Goal: Use online tool/utility: Utilize a website feature to perform a specific function

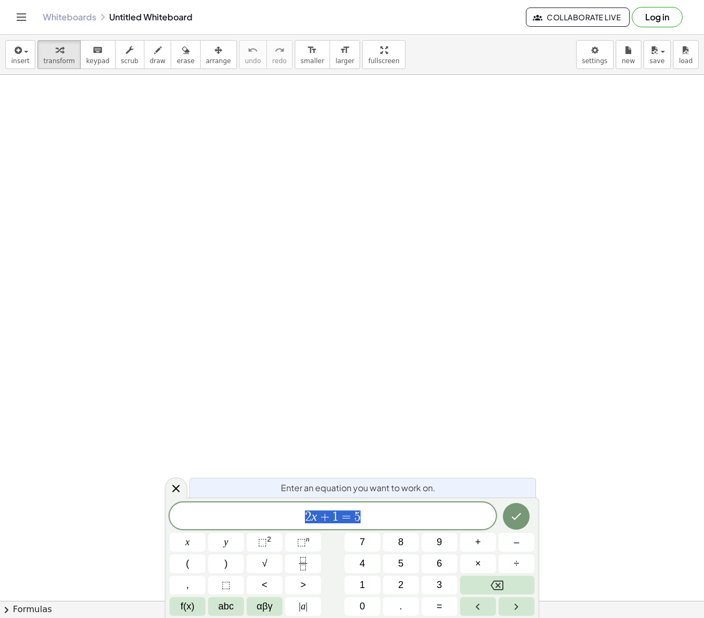
drag, startPoint x: 370, startPoint y: 517, endPoint x: 296, endPoint y: 515, distance: 73.9
click at [296, 515] on span "2 x + 1 = 5" at bounding box center [333, 516] width 326 height 15
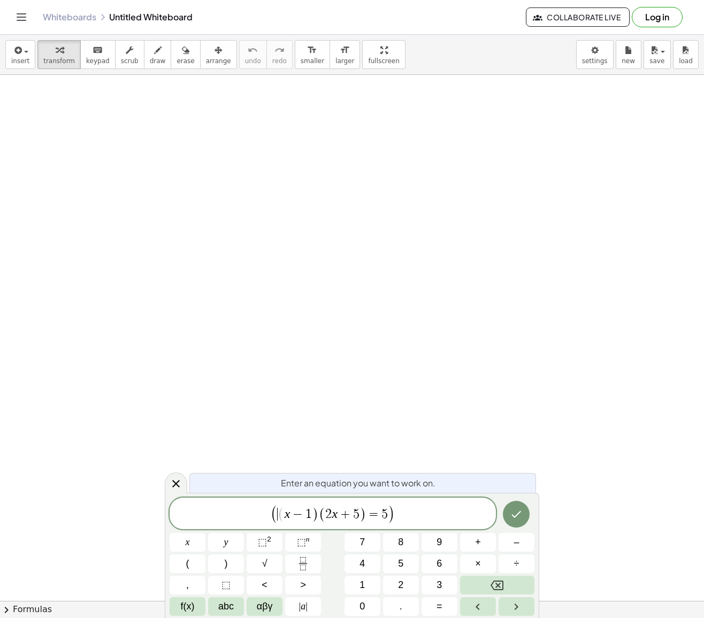
click at [275, 514] on span "(" at bounding box center [274, 514] width 7 height 19
click at [396, 515] on span "( x − 1 ) ( 2 x + 5 ) = 5 ​" at bounding box center [333, 516] width 326 height 18
click at [516, 511] on icon "Done" at bounding box center [516, 515] width 13 height 13
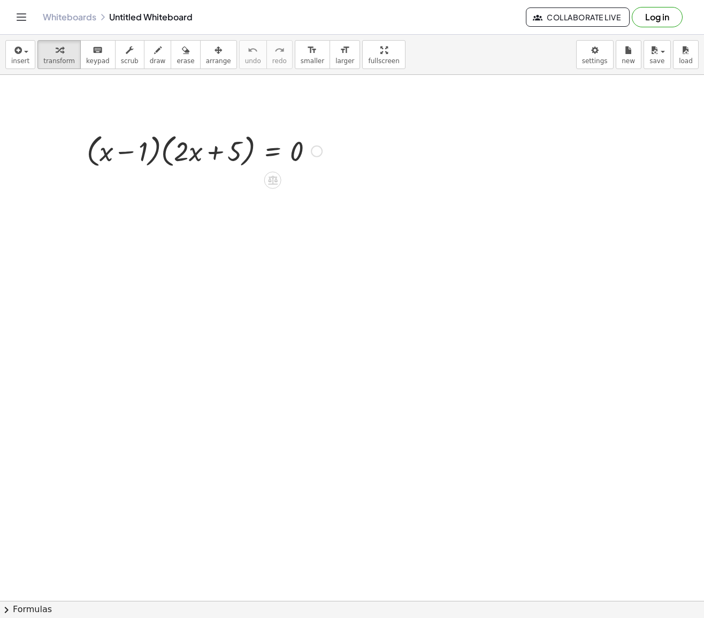
drag, startPoint x: 86, startPoint y: 127, endPoint x: 108, endPoint y: 146, distance: 28.4
click at [108, 155] on div at bounding box center [204, 150] width 246 height 41
drag, startPoint x: 80, startPoint y: 113, endPoint x: 243, endPoint y: 195, distance: 182.4
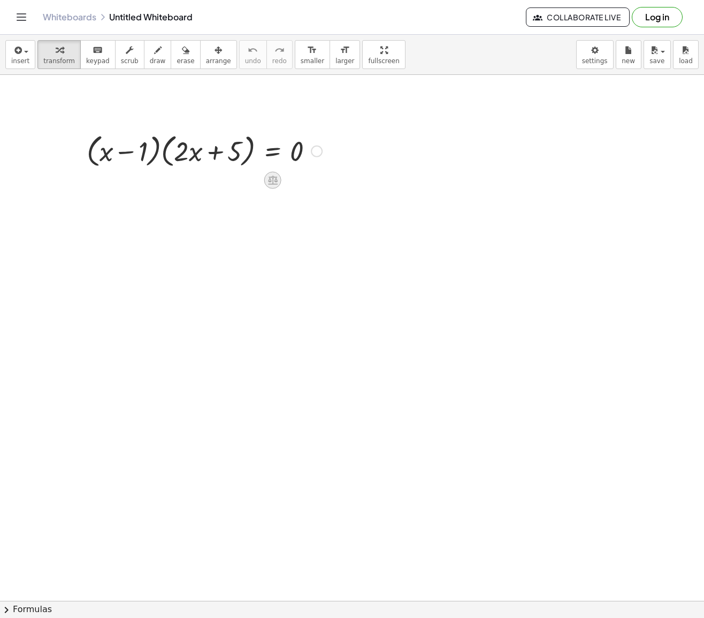
click at [275, 178] on icon at bounding box center [273, 180] width 10 height 9
click at [274, 177] on span "×" at bounding box center [273, 181] width 6 height 16
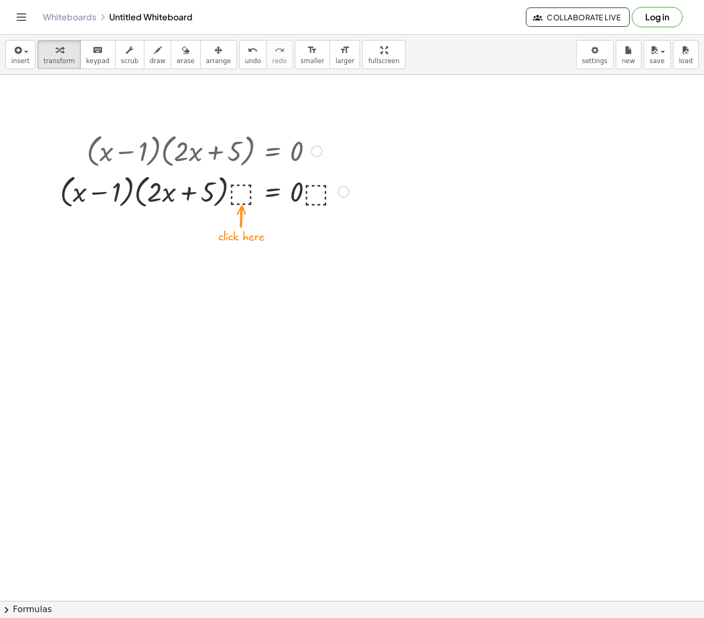
click at [234, 193] on div at bounding box center [205, 191] width 300 height 41
click at [275, 222] on icon at bounding box center [273, 220] width 10 height 9
click at [314, 220] on icon at bounding box center [315, 221] width 6 height 2
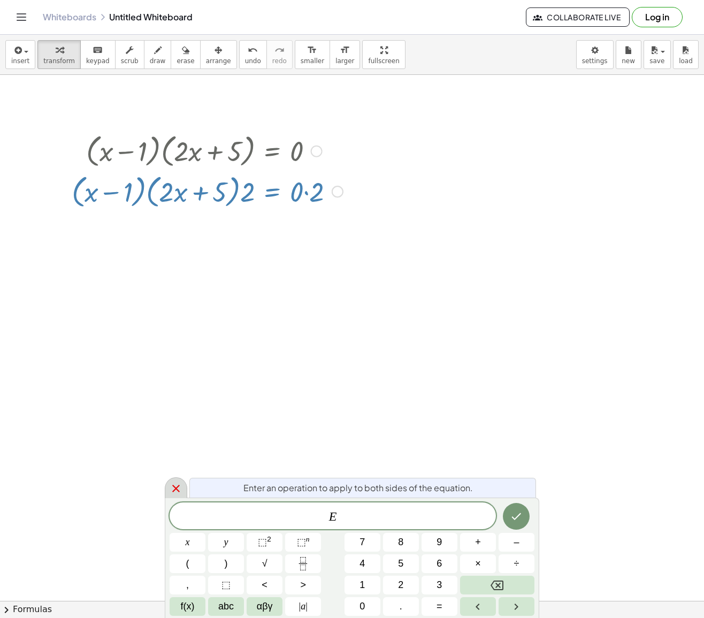
click at [174, 486] on icon at bounding box center [175, 488] width 7 height 7
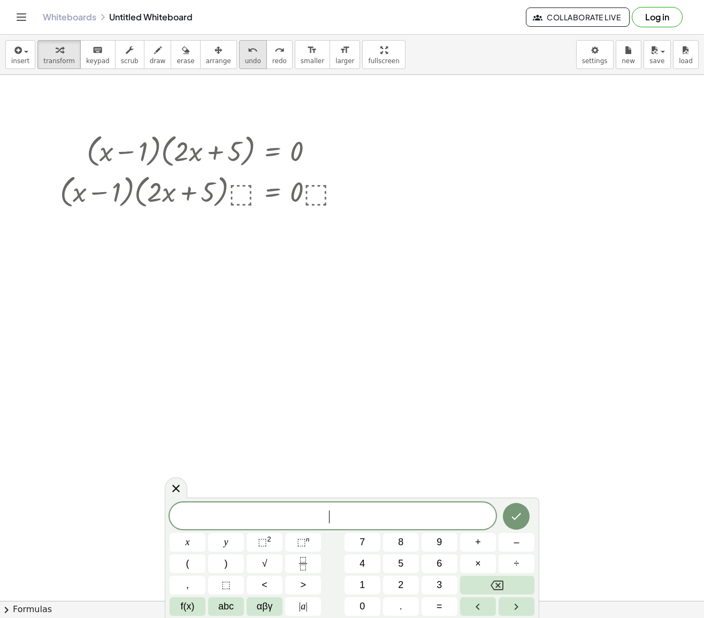
click at [248, 58] on span "undo" at bounding box center [253, 60] width 16 height 7
